Goal: Communication & Community: Answer question/provide support

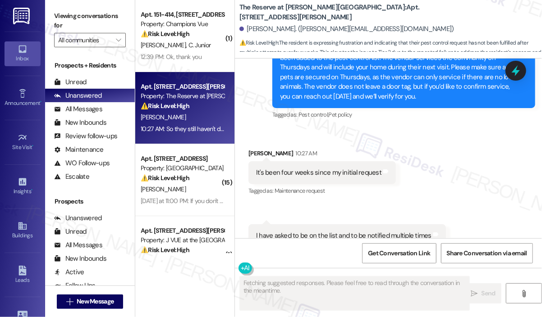
scroll to position [1783, 0]
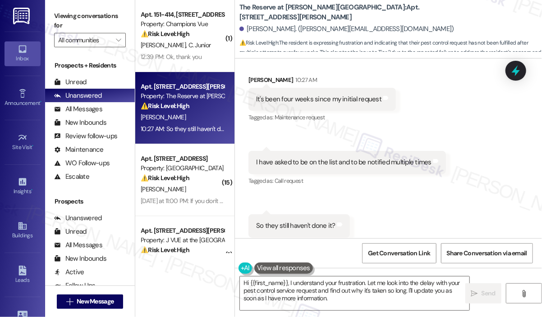
click at [449, 223] on div "Received via SMS [PERSON_NAME] 10:27 AM It's been four weeks since my initial r…" at bounding box center [388, 156] width 307 height 203
click at [477, 159] on div "Received via SMS [PERSON_NAME] 10:27 AM It's been four weeks since my initial r…" at bounding box center [388, 156] width 307 height 203
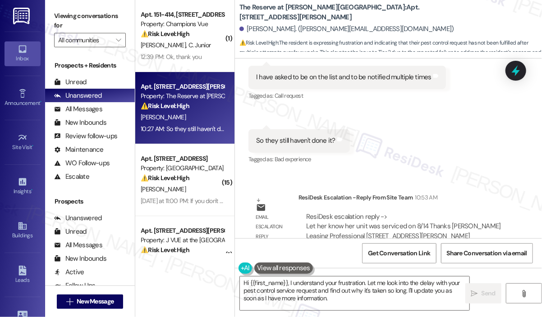
scroll to position [1873, 0]
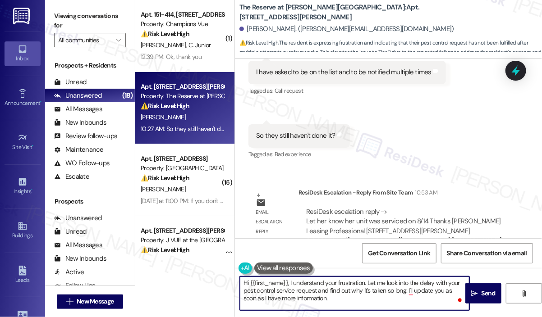
drag, startPoint x: 366, startPoint y: 302, endPoint x: 287, endPoint y: 284, distance: 80.5
click at [287, 284] on textarea "Hi {{first_name}}, I understand your frustration. Let me look into the delay wi…" at bounding box center [354, 294] width 229 height 34
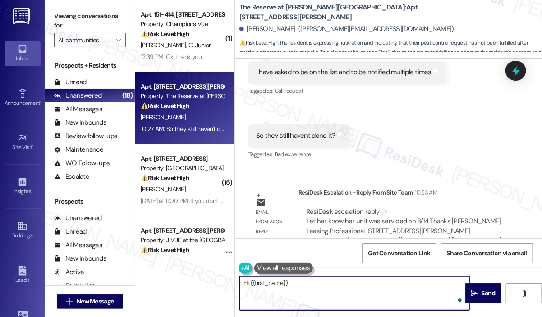
paste textarea "The site team wanted to let you know that your unit was serviced on 8/14, and i…"
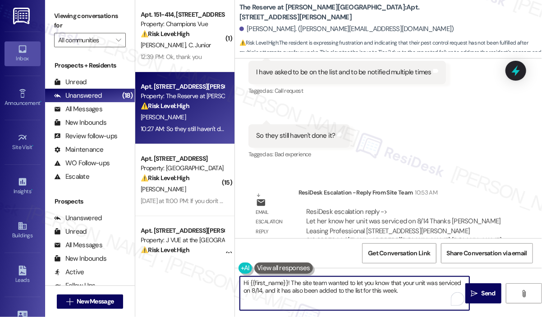
click at [409, 289] on textarea "Hi {{first_name}}! The site team wanted to let you know that your unit was serv…" at bounding box center [354, 294] width 229 height 34
type textarea "Hi {{first_name}}! The site team wanted to let you know that your unit was serv…"
click at [478, 290] on span " Send" at bounding box center [483, 293] width 28 height 9
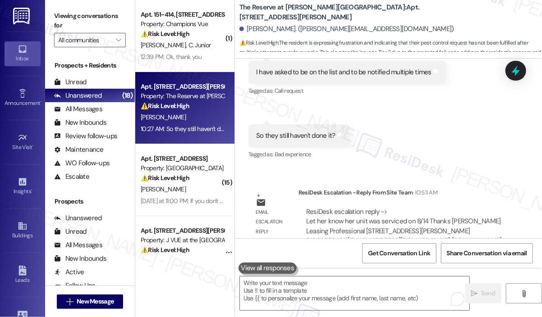
scroll to position [1783, 0]
